Goal: Transaction & Acquisition: Purchase product/service

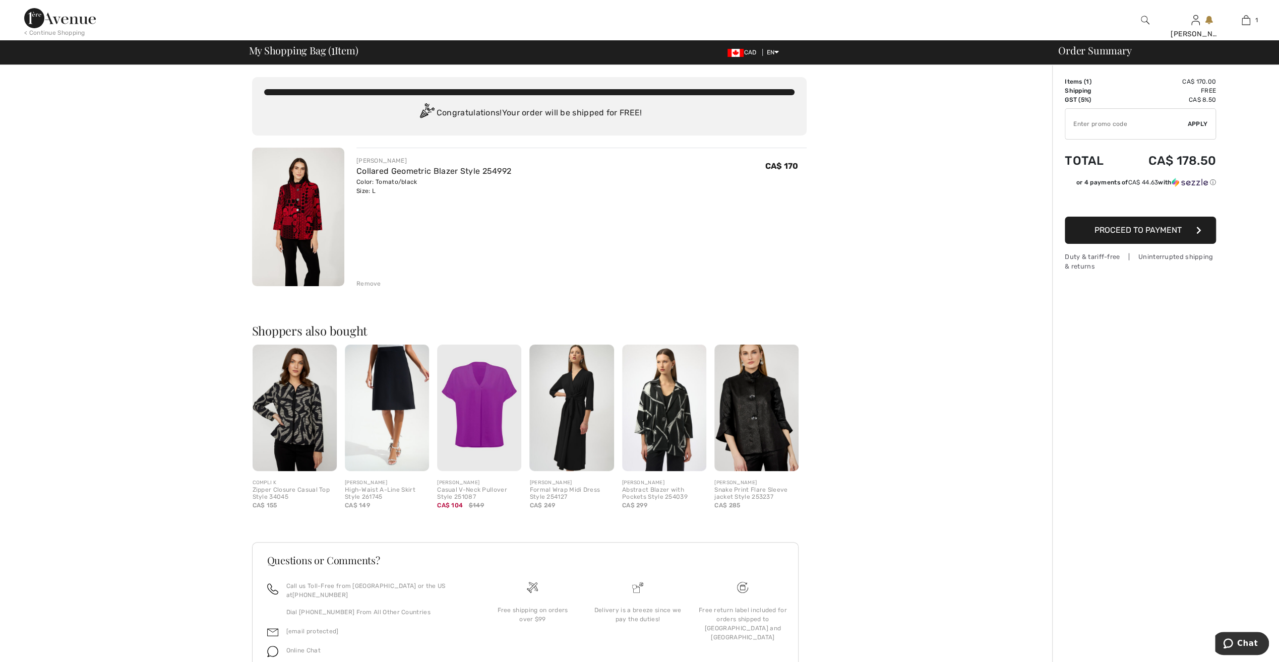
click at [1102, 126] on input "TEXT" at bounding box center [1126, 124] width 122 height 30
type input "OC00133D17"
click at [1200, 120] on span "Apply" at bounding box center [1197, 123] width 20 height 9
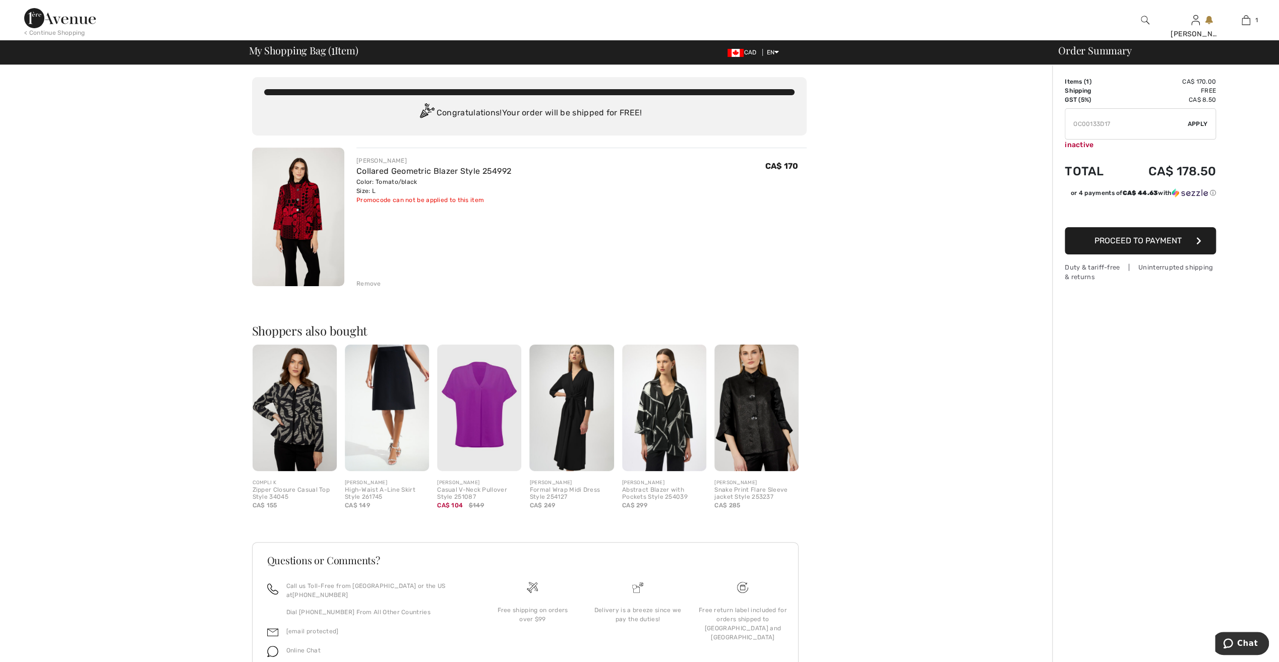
click at [1200, 120] on span "Apply" at bounding box center [1197, 123] width 20 height 9
click at [1172, 240] on span "Proceed to Payment" at bounding box center [1137, 241] width 87 height 10
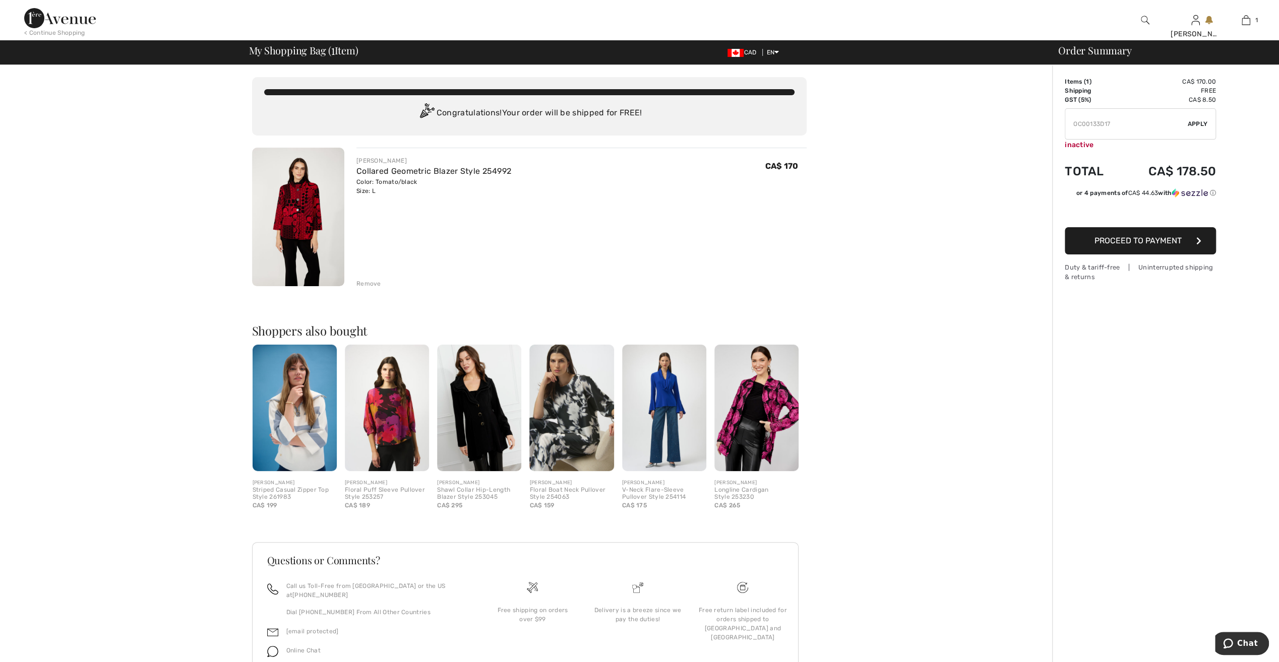
drag, startPoint x: 1117, startPoint y: 120, endPoint x: 1058, endPoint y: 123, distance: 58.6
click at [1058, 123] on div "Order Summary Details Items ( 1 ) CA$ 170.00 Promo code CA$ 0.00 Shipping Free …" at bounding box center [1165, 387] width 227 height 645
type input "GC005015559"
click at [1191, 124] on span "Apply" at bounding box center [1197, 123] width 20 height 9
click at [1162, 238] on span "Proceed to Payment" at bounding box center [1137, 239] width 87 height 10
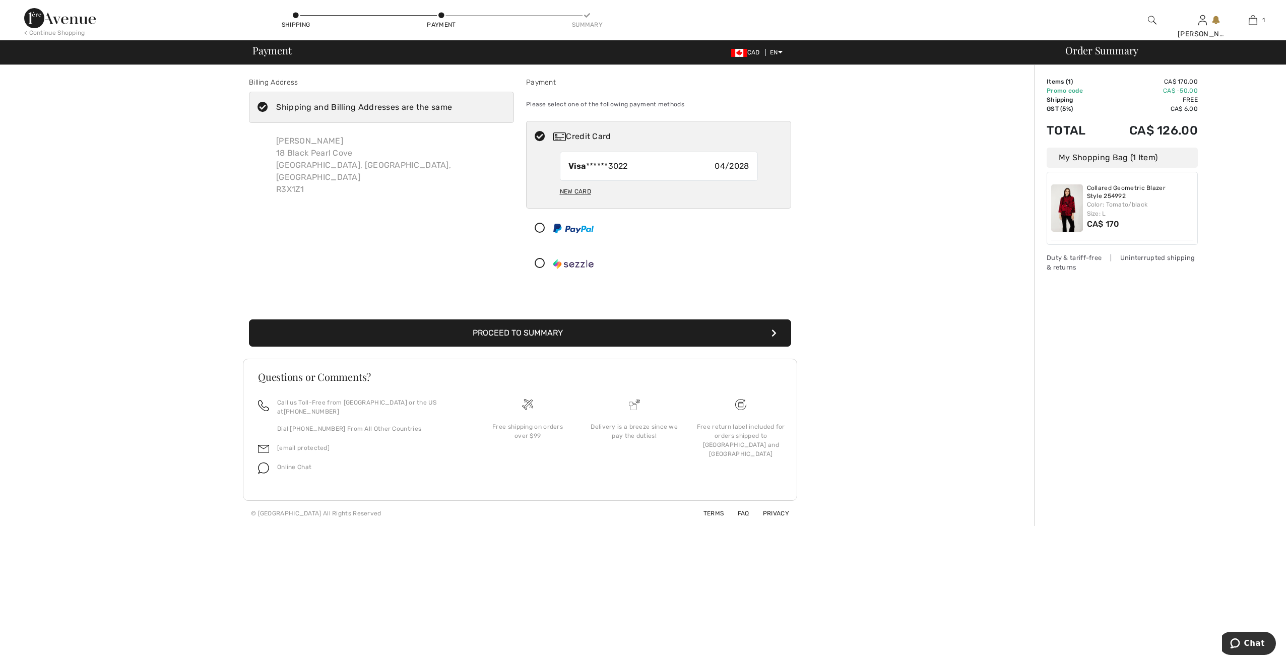
click at [625, 328] on button "Proceed to Summary" at bounding box center [520, 333] width 542 height 27
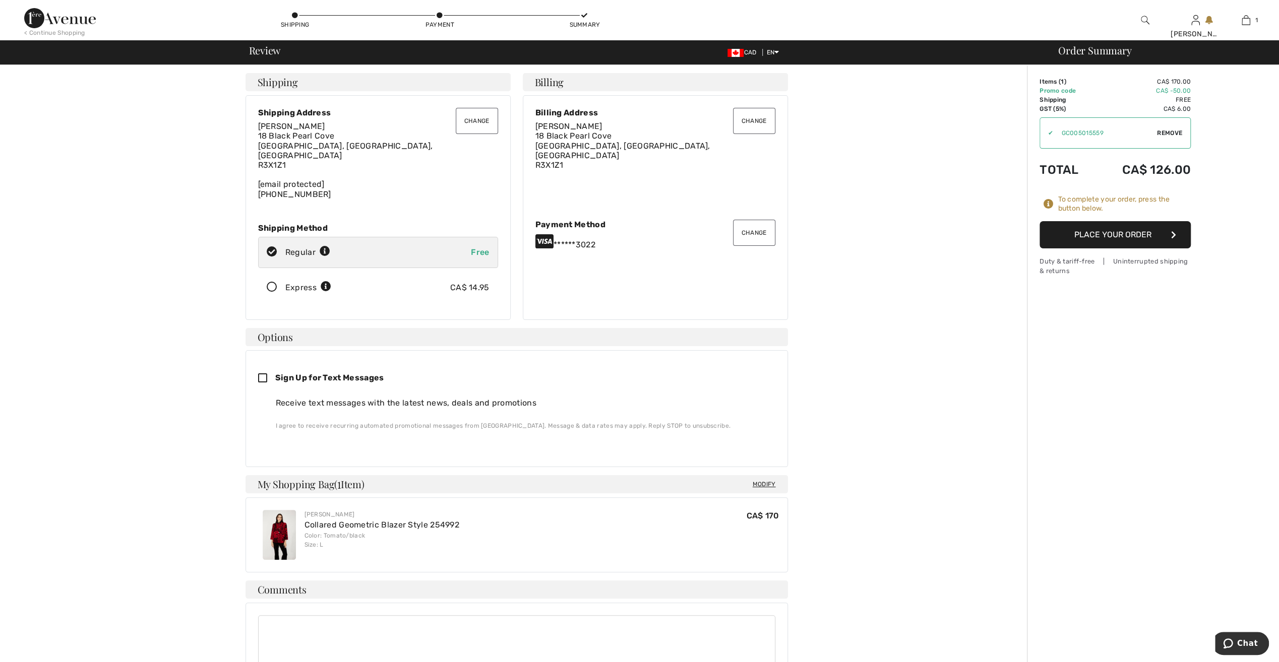
click at [1150, 235] on button "Place Your Order" at bounding box center [1114, 234] width 151 height 27
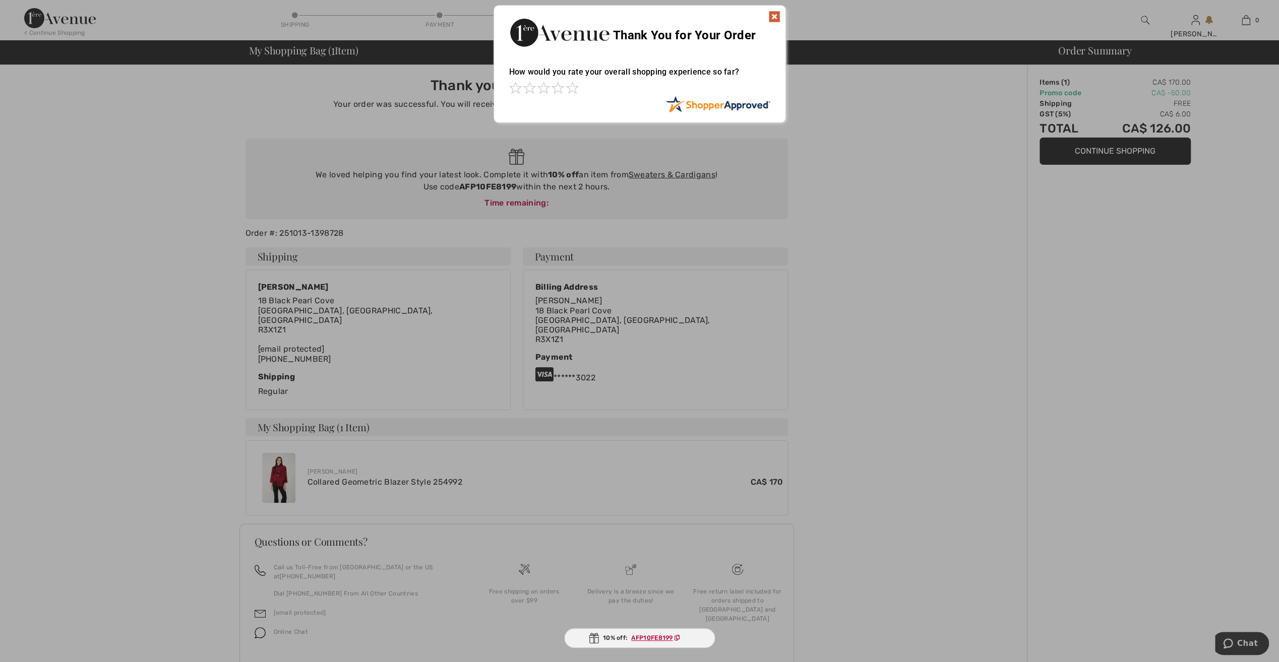
click at [774, 17] on img at bounding box center [774, 17] width 12 height 12
